Goal: Task Accomplishment & Management: Manage account settings

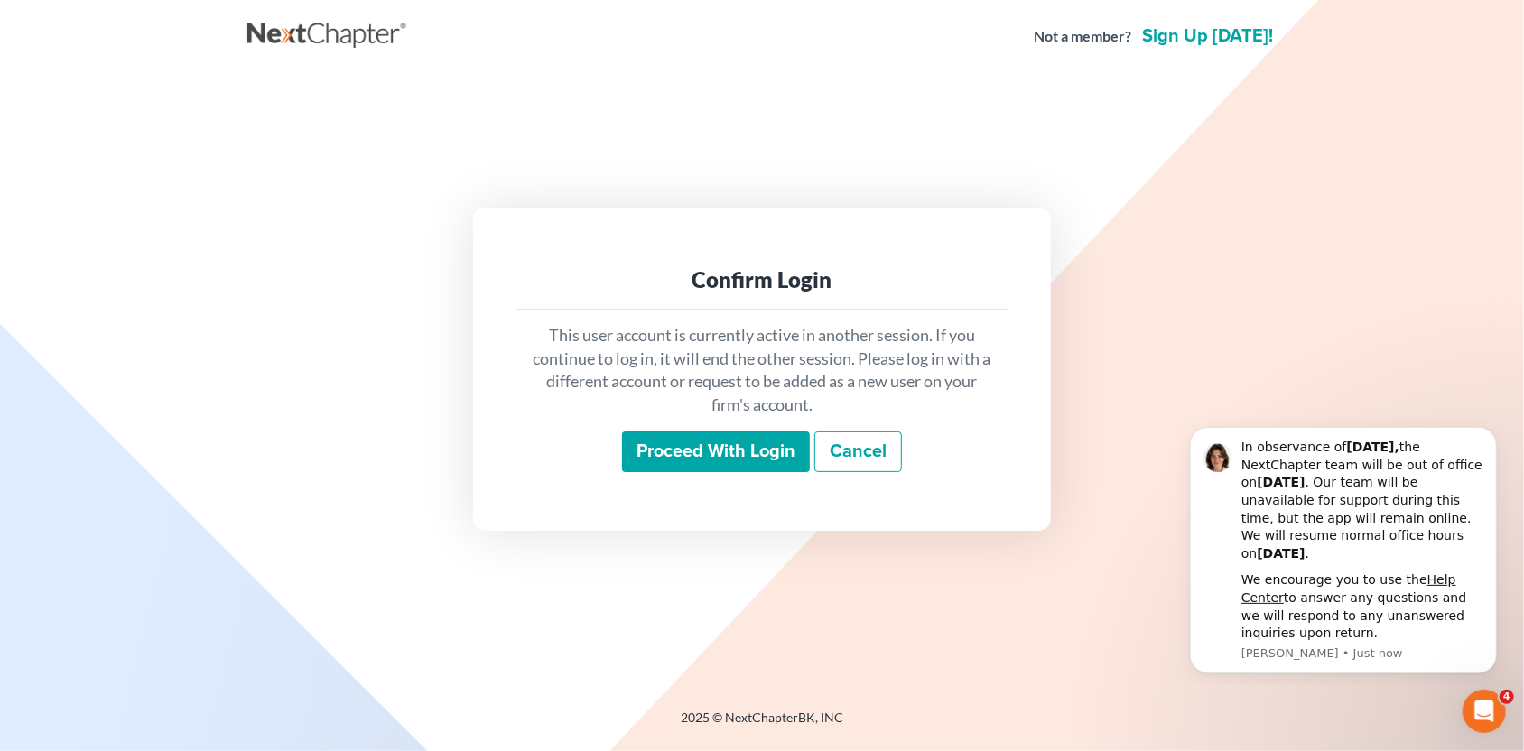
click at [709, 453] on input "Proceed with login" at bounding box center [716, 452] width 188 height 42
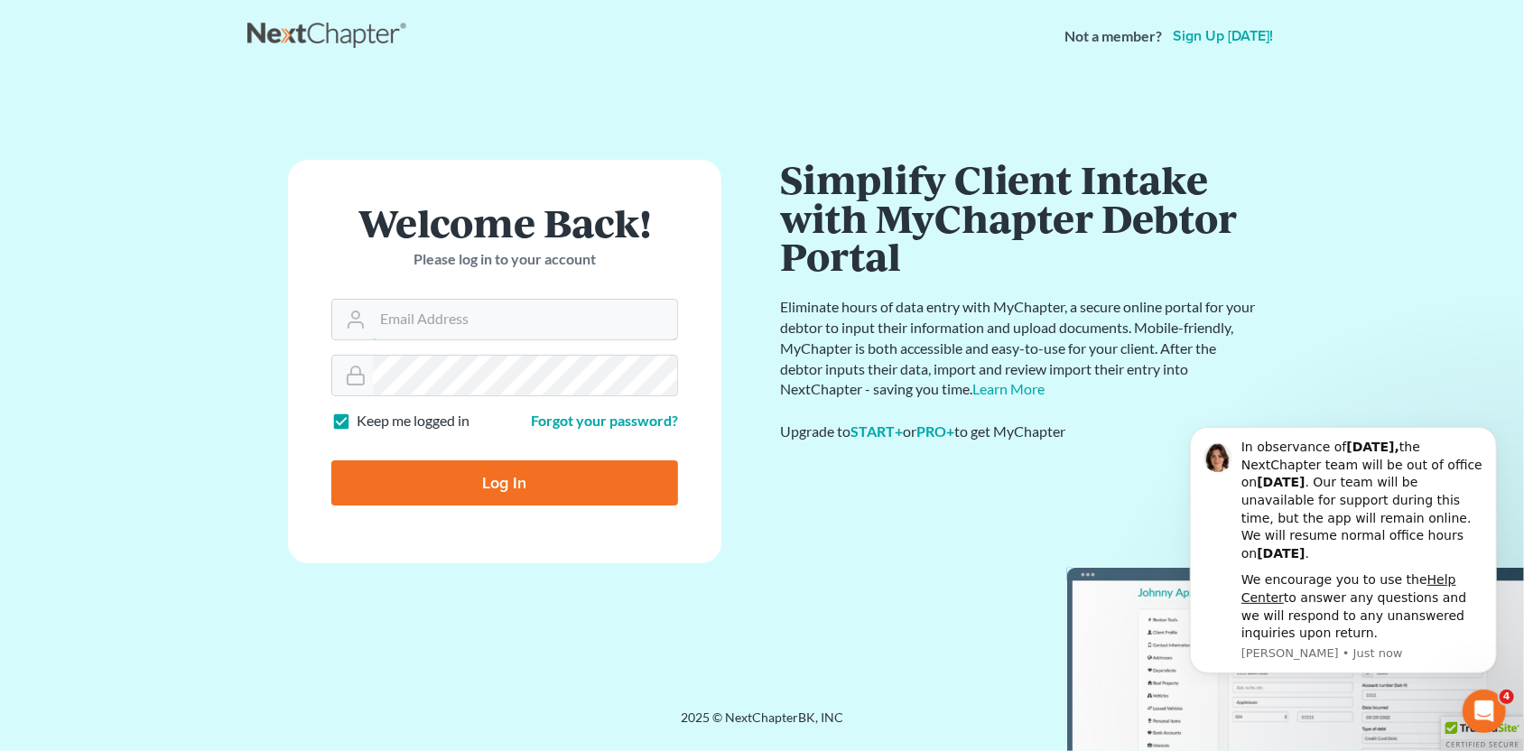
type input "SEAN@HARNAGELAW.COM"
click at [584, 478] on input "Log In" at bounding box center [504, 482] width 347 height 45
type input "Thinking..."
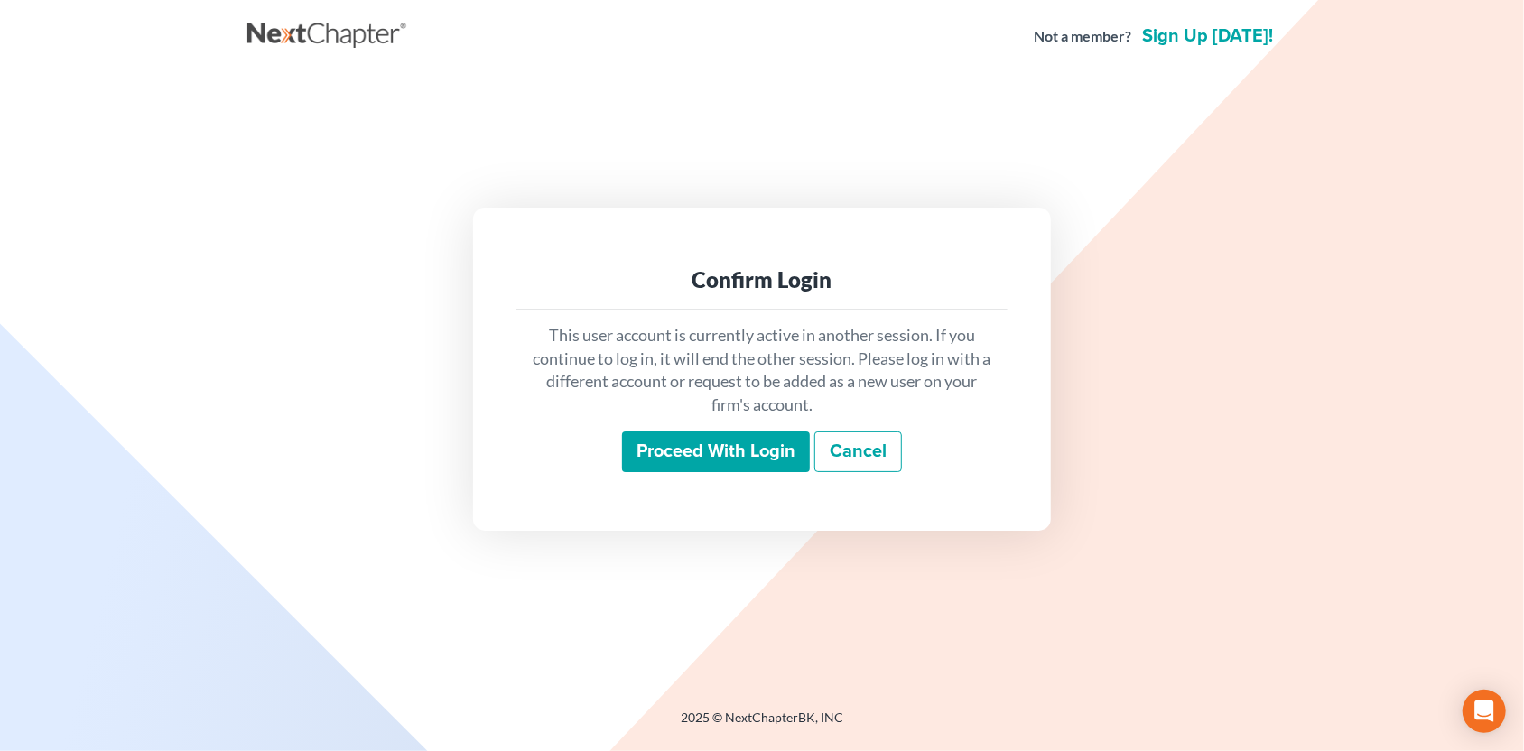
click at [677, 445] on input "Proceed with login" at bounding box center [716, 452] width 188 height 42
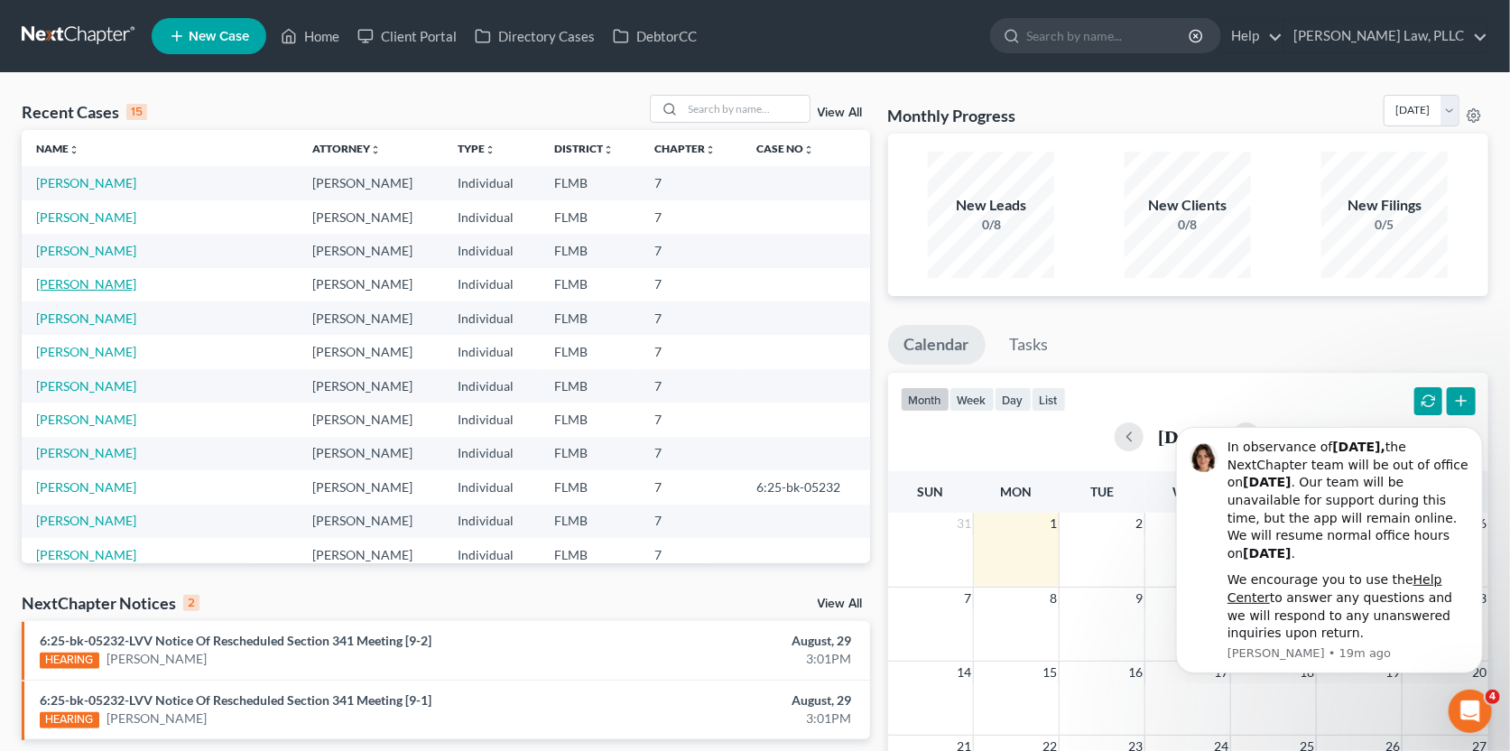
click at [98, 276] on link "[PERSON_NAME]" at bounding box center [86, 283] width 100 height 15
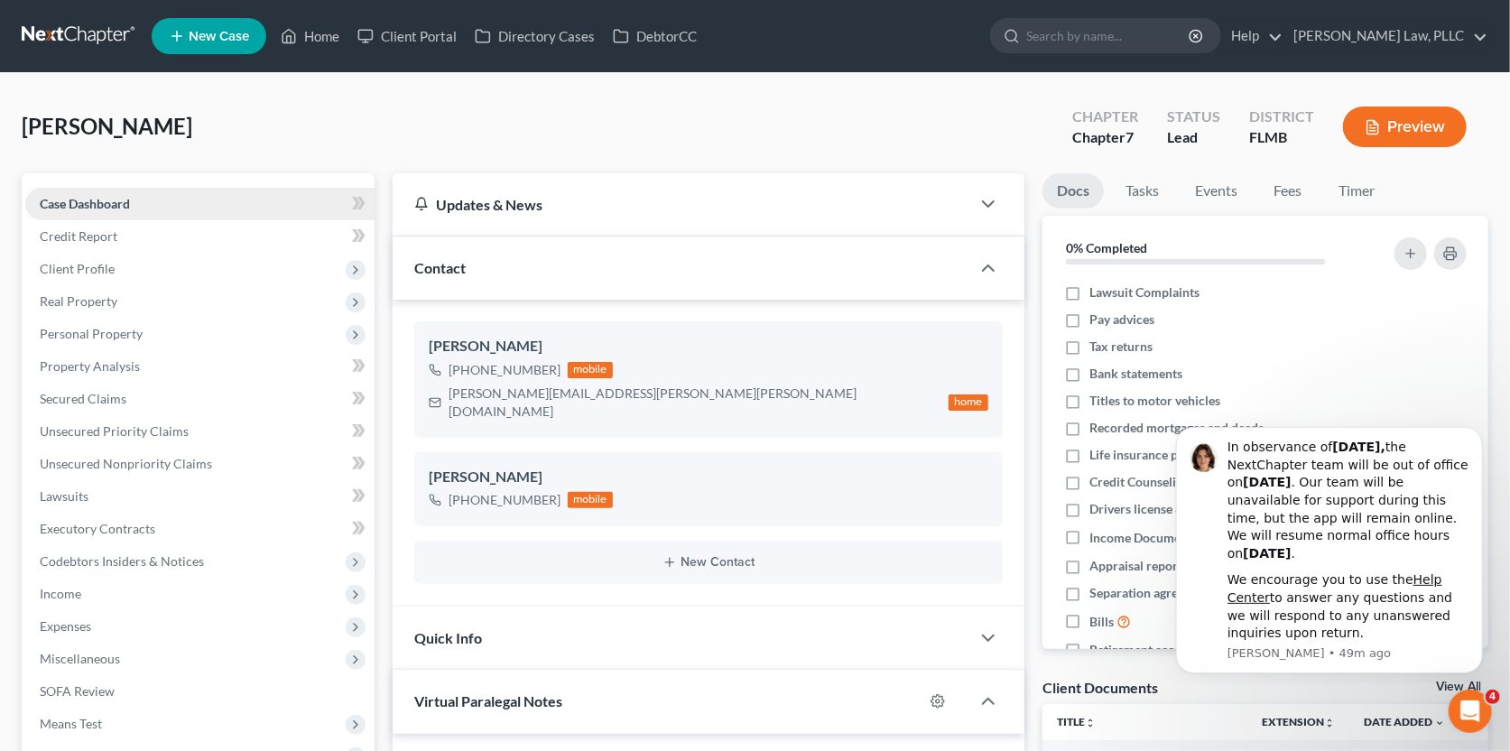
click at [115, 209] on span "Case Dashboard" at bounding box center [85, 203] width 90 height 15
click at [50, 34] on link at bounding box center [80, 36] width 116 height 32
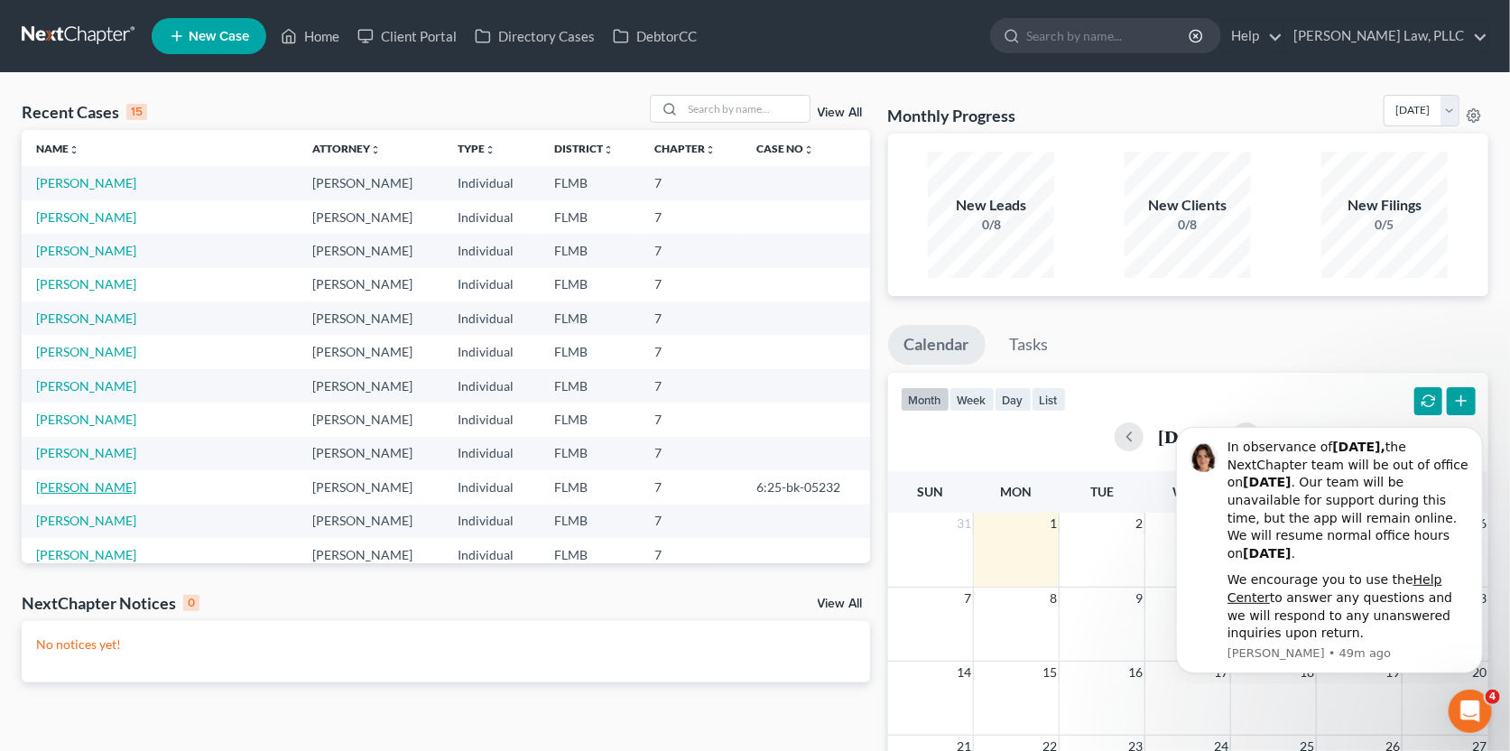
click at [116, 492] on link "[PERSON_NAME]" at bounding box center [86, 486] width 100 height 15
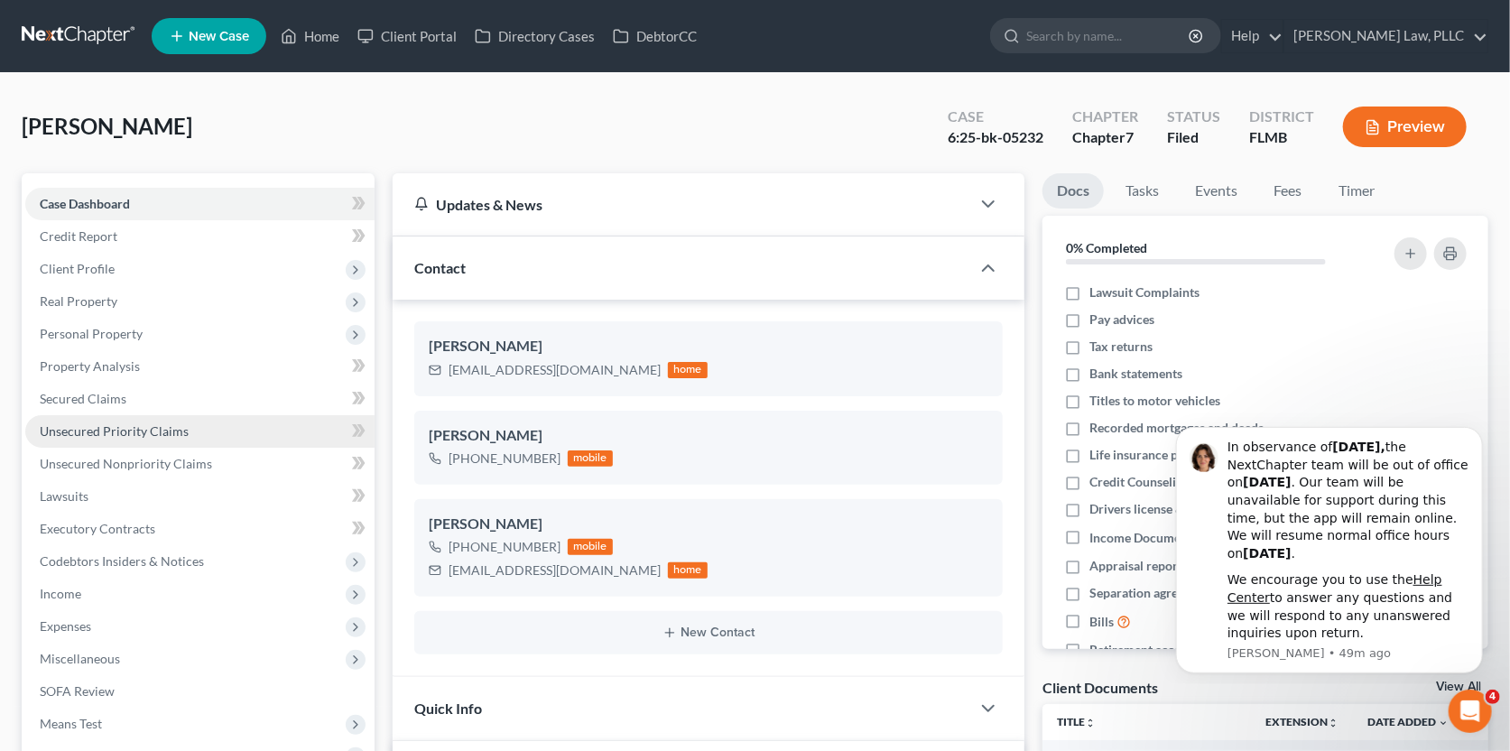
scroll to position [786, 0]
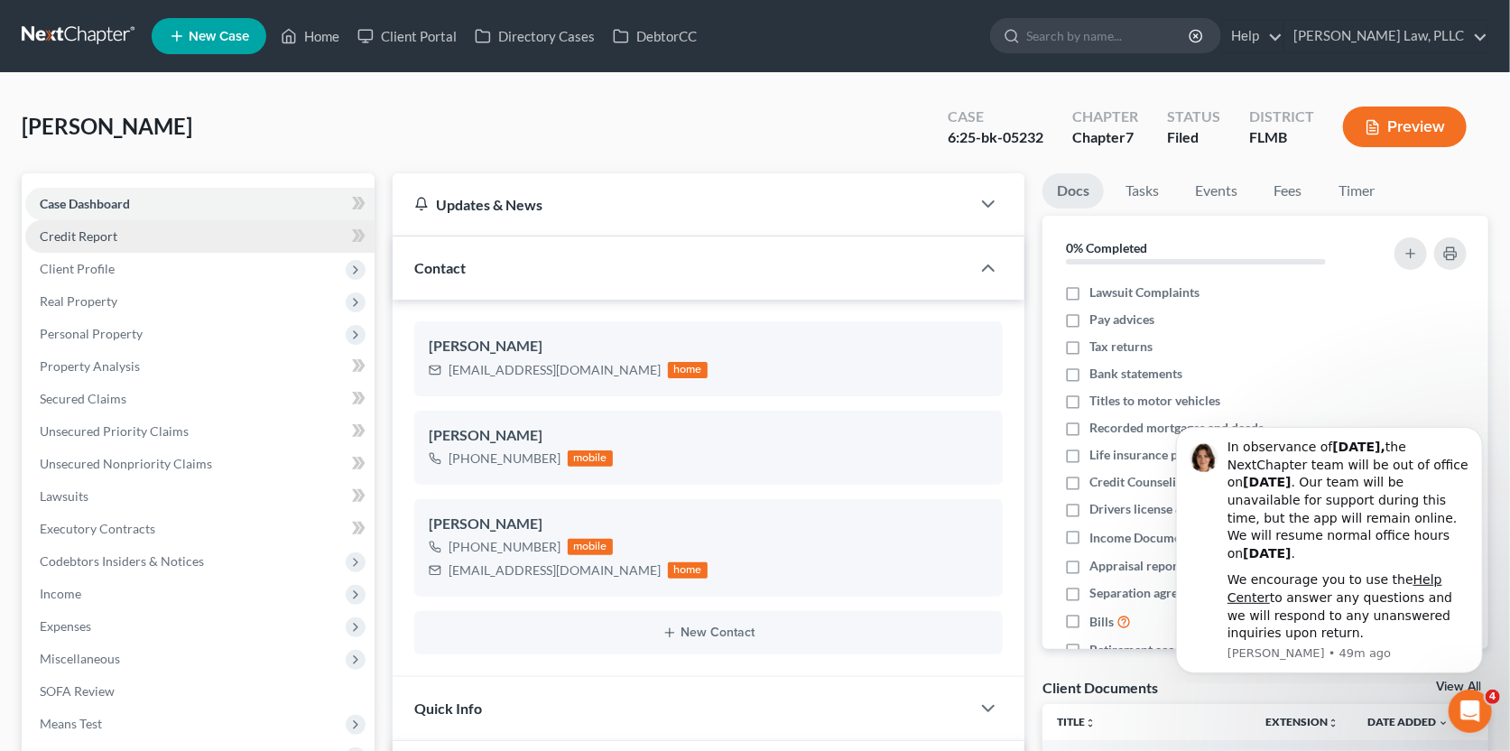
click at [116, 236] on link "Credit Report" at bounding box center [199, 236] width 349 height 32
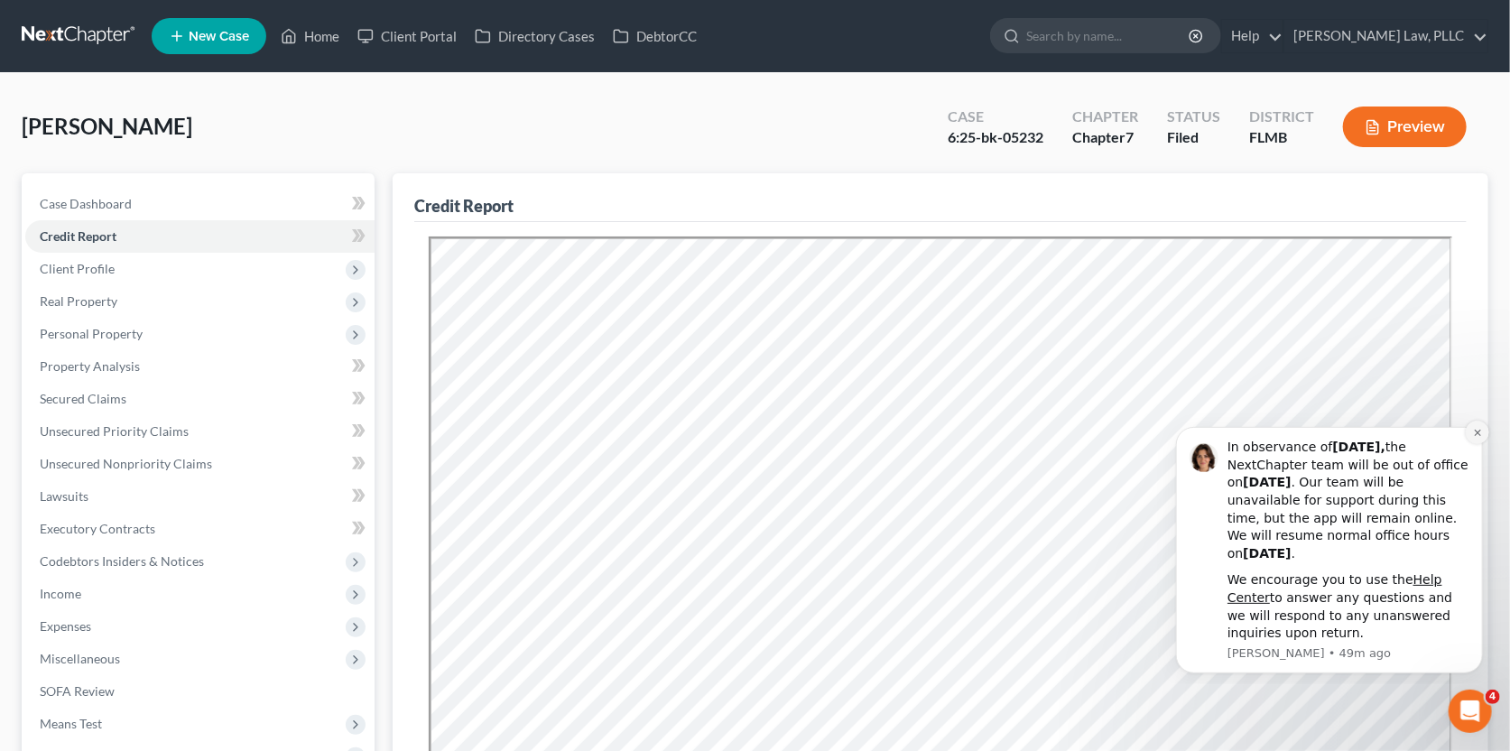
click at [1473, 431] on icon "Dismiss notification" at bounding box center [1477, 432] width 10 height 10
